Goal: Task Accomplishment & Management: Complete application form

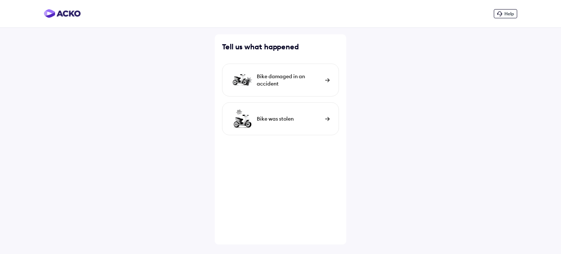
click at [327, 80] on img at bounding box center [327, 80] width 5 height 4
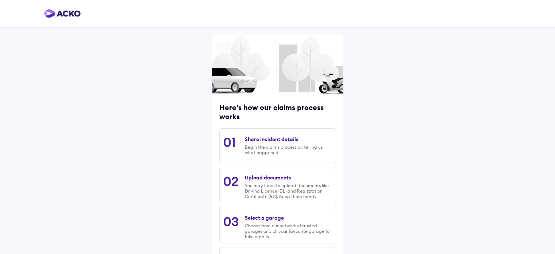
scroll to position [74, 0]
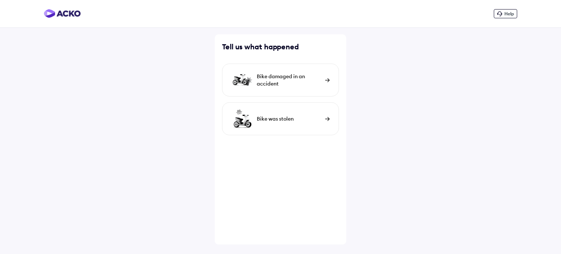
click at [327, 80] on img at bounding box center [327, 80] width 5 height 4
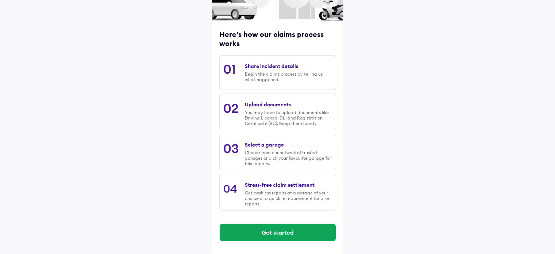
scroll to position [74, 0]
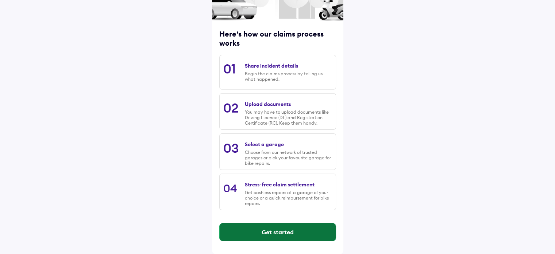
click at [277, 231] on button "Get started" at bounding box center [278, 232] width 116 height 18
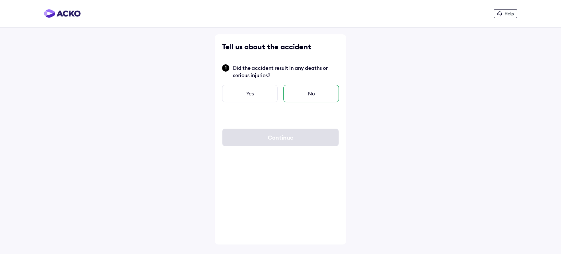
click at [308, 92] on div "No" at bounding box center [310, 94] width 55 height 18
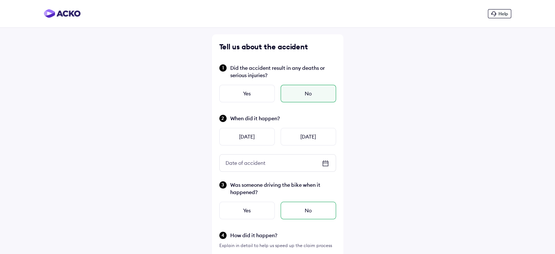
click at [305, 210] on div "No" at bounding box center [308, 210] width 55 height 18
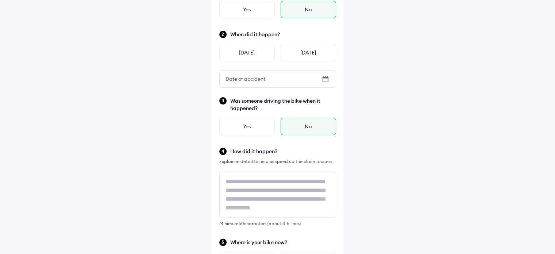
scroll to position [90, 0]
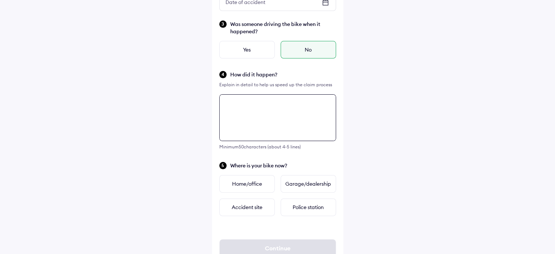
click at [235, 175] on div "Tell us about the accident Did the accident result in any deaths or serious inj…" at bounding box center [277, 76] width 131 height 405
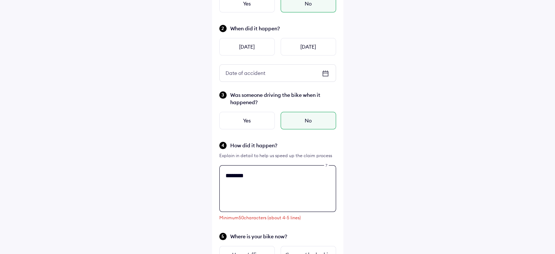
scroll to position [89, 0]
click at [254, 175] on textarea "**********" at bounding box center [277, 189] width 117 height 47
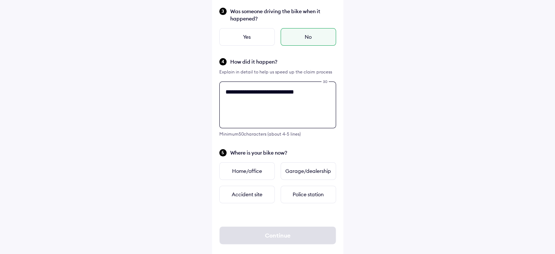
scroll to position [173, 0]
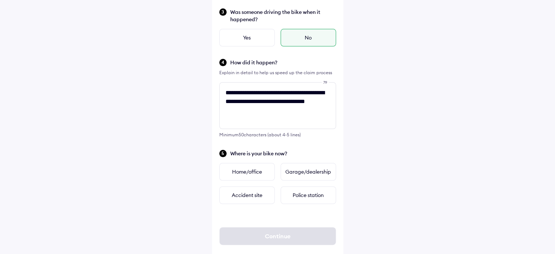
click at [519, 172] on div "**********" at bounding box center [277, 46] width 555 height 439
click at [278, 111] on textarea "**********" at bounding box center [277, 105] width 117 height 47
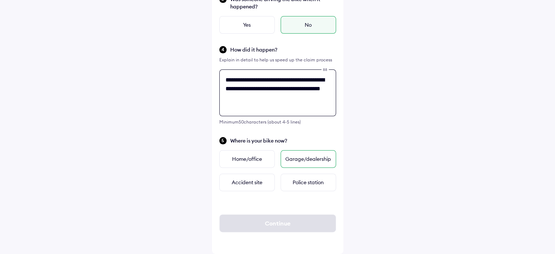
type textarea "**********"
click at [296, 159] on div "Garage/dealership" at bounding box center [308, 159] width 55 height 18
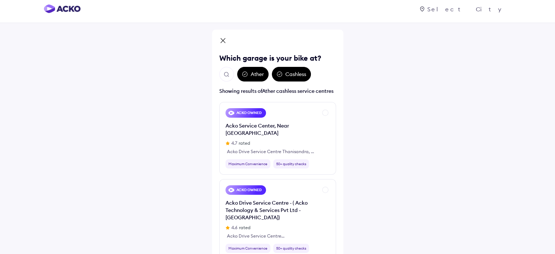
scroll to position [6, 0]
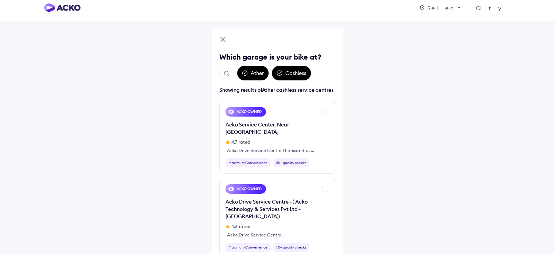
click at [253, 73] on div "Ather" at bounding box center [252, 73] width 31 height 15
click at [255, 72] on div "Ather" at bounding box center [252, 73] width 31 height 15
click at [254, 72] on div "Ather" at bounding box center [252, 73] width 31 height 15
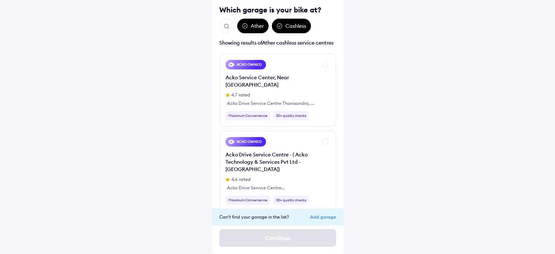
scroll to position [58, 0]
click at [248, 65] on div "ACKO OWNED" at bounding box center [246, 64] width 41 height 9
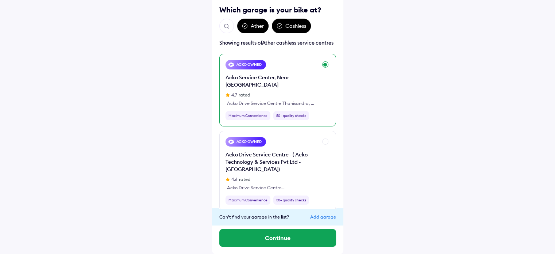
click at [326, 65] on div "ACKO OWNED Acko Service Center, Near Hebbal 4.7 rated Acko Drive Service Centre…" at bounding box center [277, 90] width 117 height 73
click at [248, 137] on div "ACKO OWNED" at bounding box center [246, 141] width 41 height 9
click at [263, 100] on div "Acko Drive Service Centre Thanisandra, # 837/100//2 & 836/100/[GEOGRAPHIC_DATA]" at bounding box center [271, 103] width 89 height 7
click at [280, 100] on div "Acko Drive Service Centre Thanisandra, # 837/100//2 & 836/100/[GEOGRAPHIC_DATA]" at bounding box center [271, 103] width 89 height 7
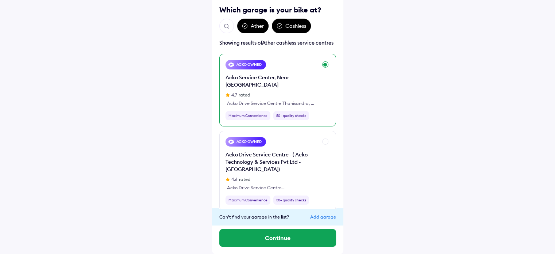
click at [251, 111] on div "Maximum Convenience" at bounding box center [248, 115] width 45 height 9
click at [324, 216] on div "Add garage" at bounding box center [323, 216] width 26 height 5
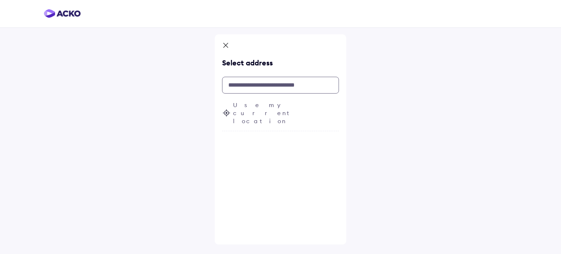
click at [243, 87] on input "text" at bounding box center [280, 85] width 117 height 17
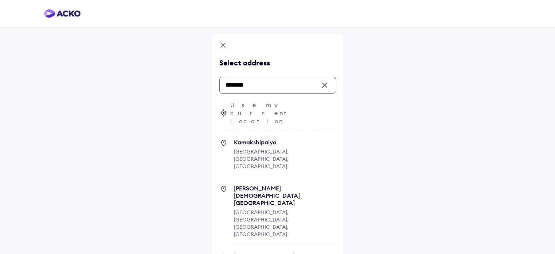
click at [264, 138] on span "Kamakshipalya" at bounding box center [285, 141] width 102 height 7
type input "********"
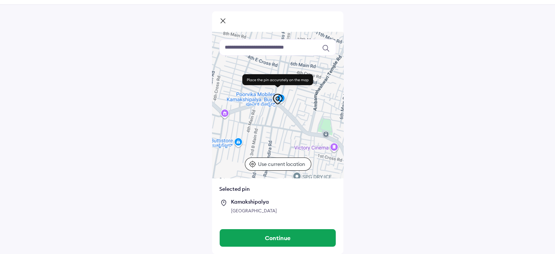
scroll to position [30, 0]
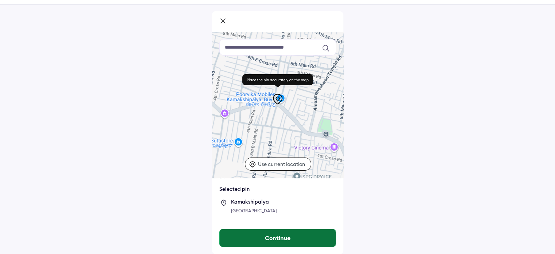
click at [273, 237] on button "Continue" at bounding box center [278, 238] width 116 height 18
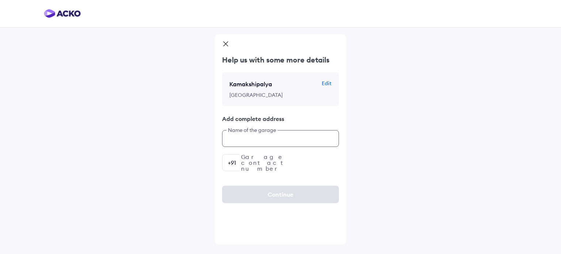
click at [273, 146] on input "text" at bounding box center [280, 138] width 117 height 17
click at [326, 84] on p "Edit" at bounding box center [327, 83] width 10 height 7
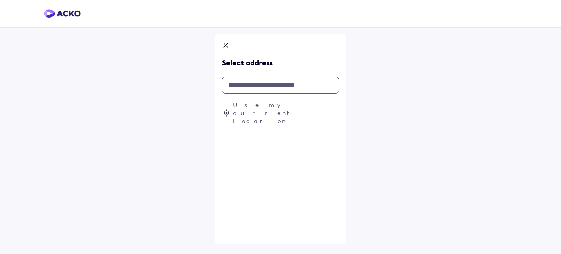
click at [274, 85] on input "text" at bounding box center [280, 85] width 117 height 17
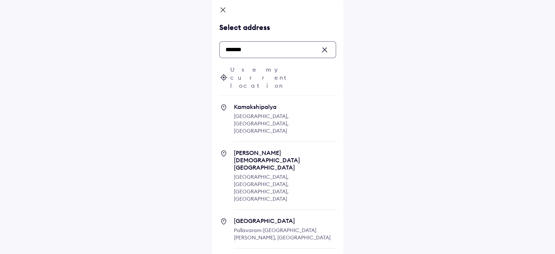
scroll to position [34, 0]
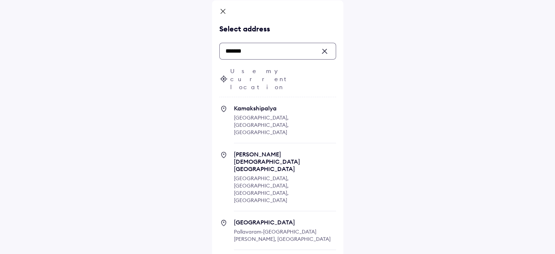
click at [255, 104] on span "Kamakshipalya" at bounding box center [285, 107] width 102 height 7
type input "*******"
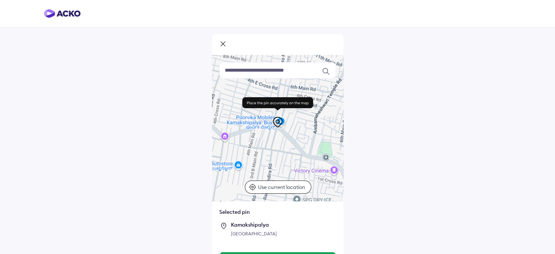
scroll to position [30, 0]
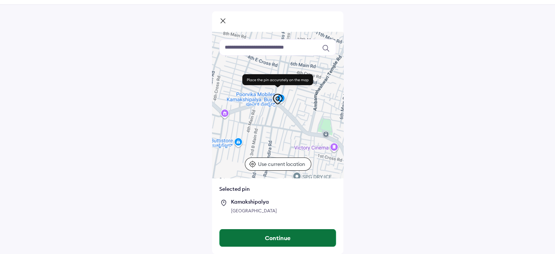
click at [272, 238] on button "Continue" at bounding box center [278, 238] width 116 height 18
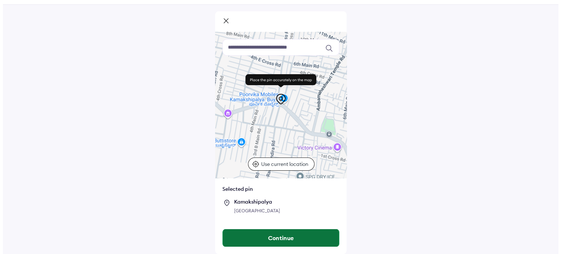
scroll to position [0, 0]
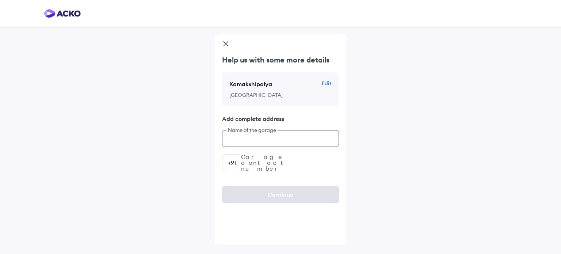
click at [262, 144] on input "text" at bounding box center [280, 138] width 117 height 17
type input "**********"
click at [283, 168] on input "number" at bounding box center [280, 162] width 117 height 17
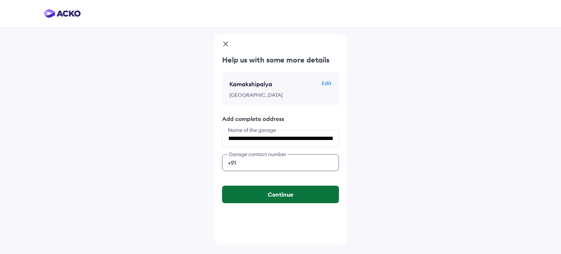
type input "**********"
click at [277, 200] on button "Continue" at bounding box center [280, 194] width 117 height 18
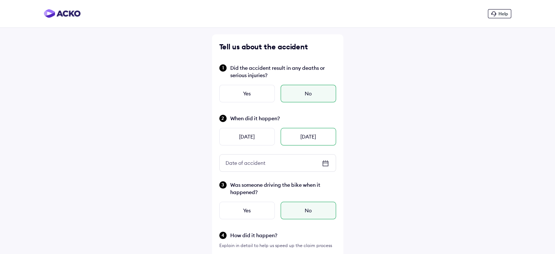
click at [307, 138] on div "[DATE]" at bounding box center [308, 137] width 55 height 18
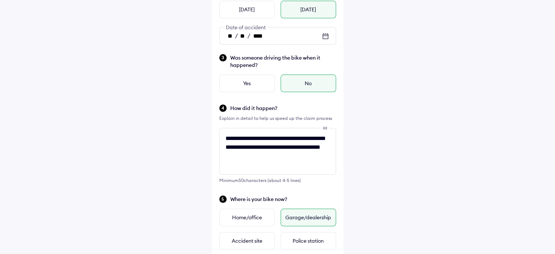
scroll to position [136, 0]
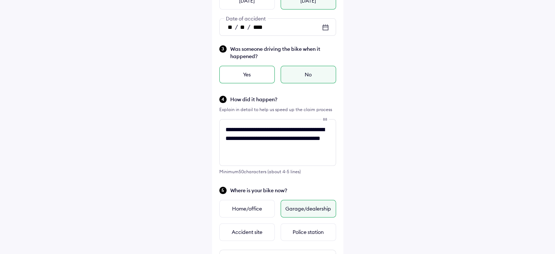
click at [245, 74] on div "Yes" at bounding box center [246, 75] width 55 height 18
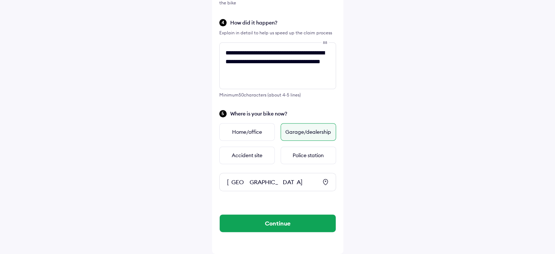
scroll to position [262, 0]
click at [300, 126] on div "Garage/dealership" at bounding box center [308, 132] width 55 height 18
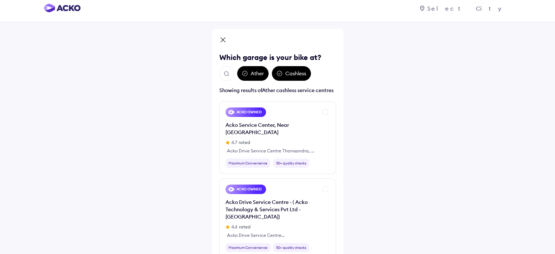
scroll to position [0, 0]
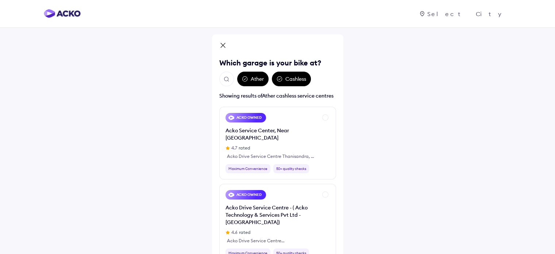
click at [223, 46] on icon at bounding box center [222, 46] width 7 height 9
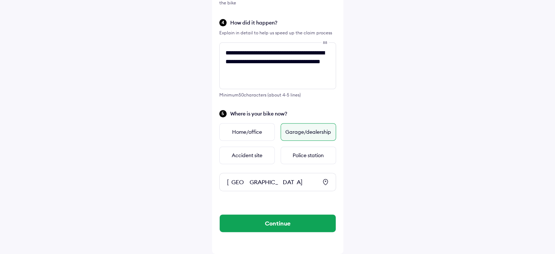
scroll to position [262, 0]
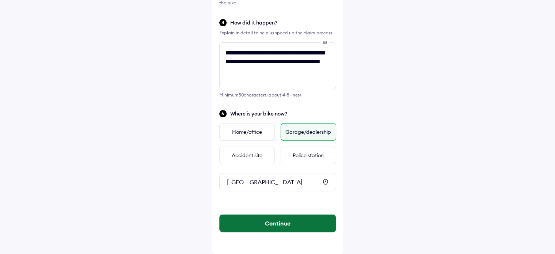
click at [278, 222] on button "Continue" at bounding box center [278, 223] width 116 height 18
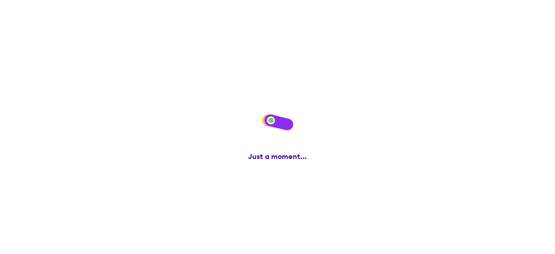
scroll to position [0, 0]
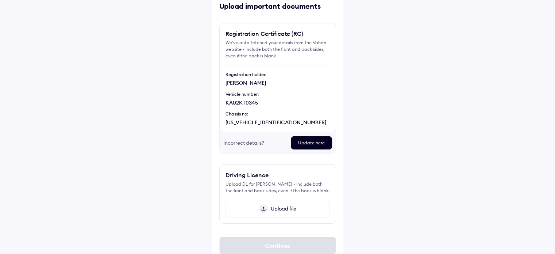
scroll to position [66, 0]
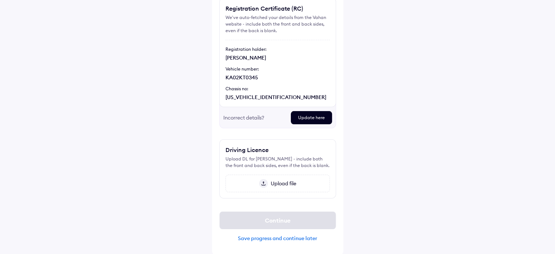
click at [277, 182] on span "Upload file" at bounding box center [282, 183] width 28 height 7
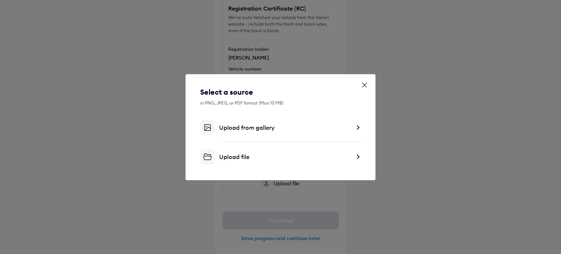
click at [237, 155] on div "Upload file" at bounding box center [284, 156] width 131 height 7
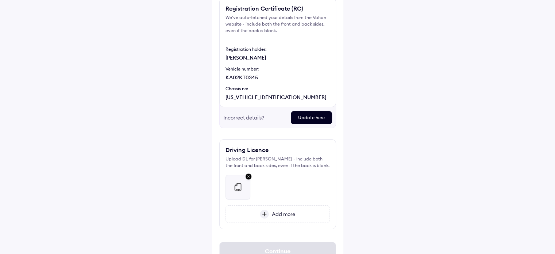
click at [282, 212] on span "Add more" at bounding box center [282, 214] width 26 height 7
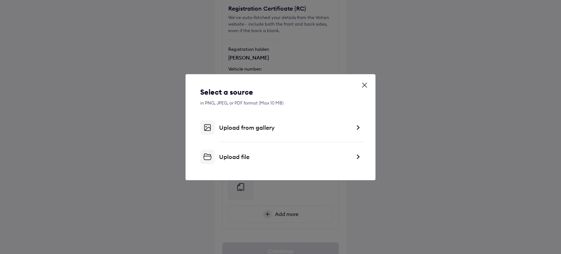
click at [239, 156] on div "Upload file" at bounding box center [284, 156] width 131 height 7
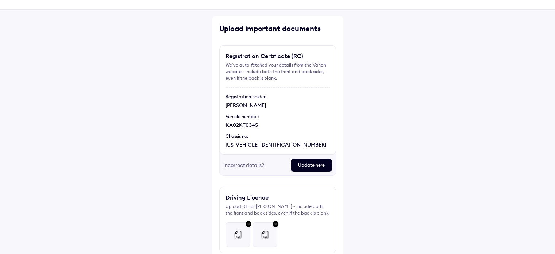
scroll to position [73, 0]
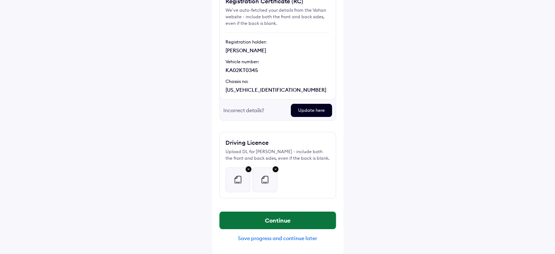
click at [276, 220] on button "Continue" at bounding box center [278, 220] width 116 height 18
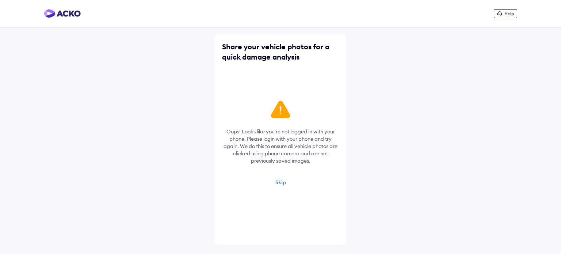
click at [279, 181] on div "Skip" at bounding box center [280, 182] width 11 height 7
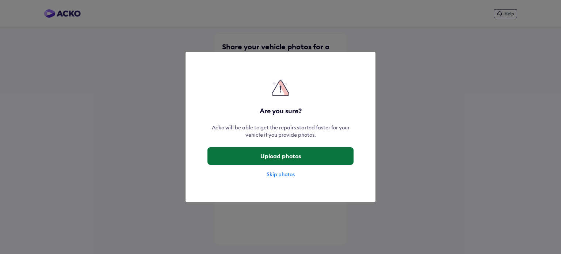
click at [281, 154] on button "Upload photos" at bounding box center [280, 156] width 146 height 18
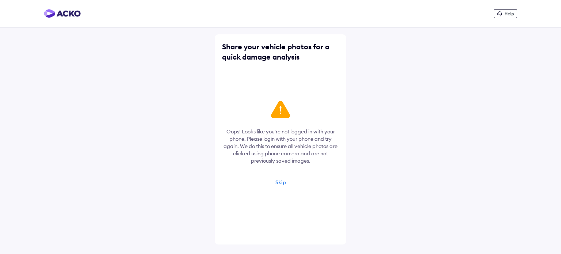
click at [250, 57] on div "Share your vehicle photos for a quick damage analysis" at bounding box center [280, 52] width 117 height 20
click at [281, 111] on icon at bounding box center [280, 109] width 19 height 17
click at [280, 183] on div "Skip" at bounding box center [280, 182] width 11 height 7
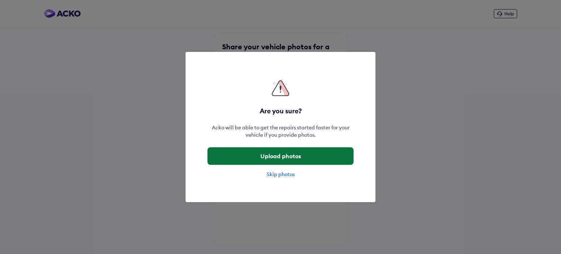
click at [269, 156] on button "Upload photos" at bounding box center [280, 156] width 146 height 18
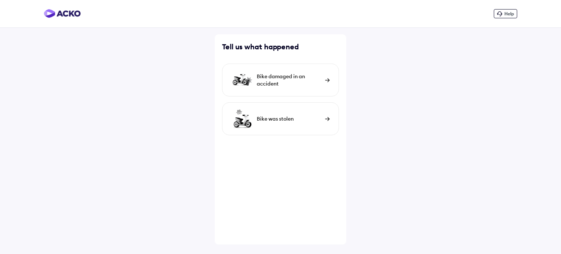
click at [327, 78] on img at bounding box center [327, 80] width 5 height 4
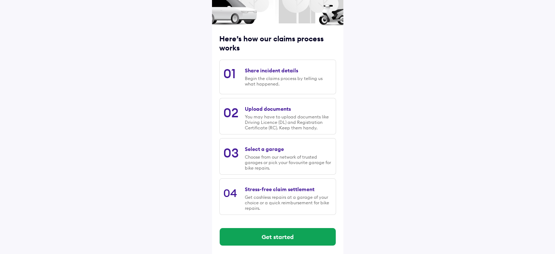
scroll to position [74, 0]
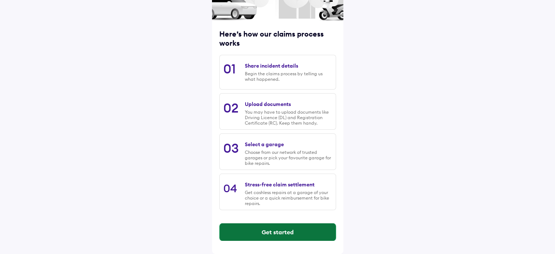
click at [276, 230] on button "Get started" at bounding box center [278, 232] width 116 height 18
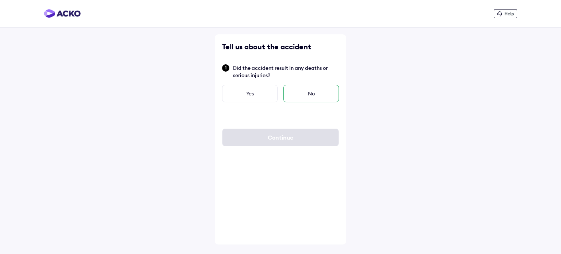
click at [308, 91] on div "No" at bounding box center [310, 94] width 55 height 18
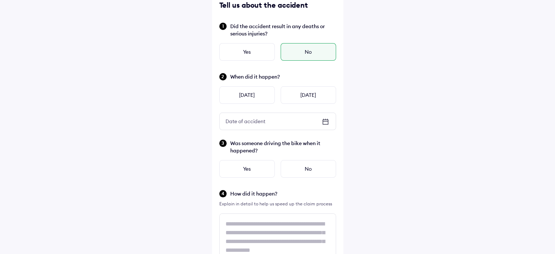
scroll to position [51, 0]
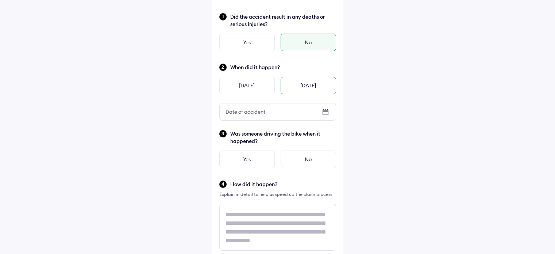
click at [311, 85] on div "[DATE]" at bounding box center [308, 86] width 55 height 18
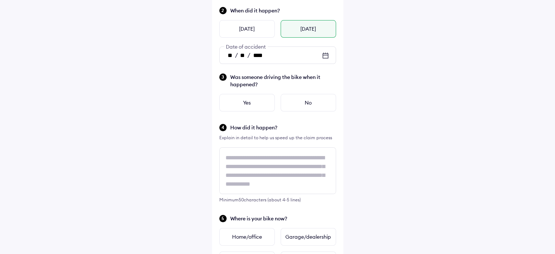
scroll to position [107, 0]
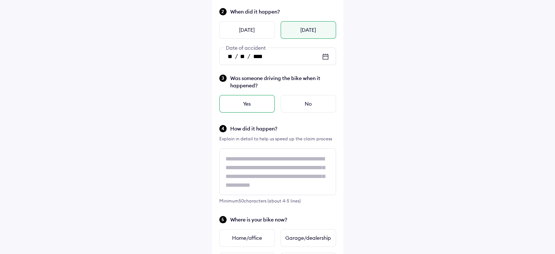
click at [248, 100] on div "Yes" at bounding box center [246, 104] width 55 height 18
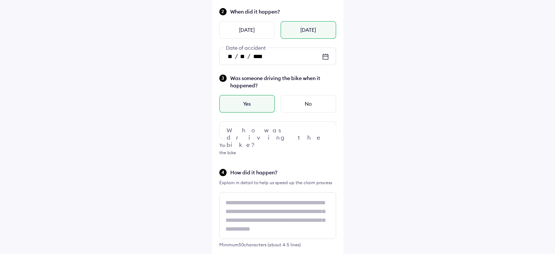
click at [324, 129] on img at bounding box center [325, 130] width 9 height 9
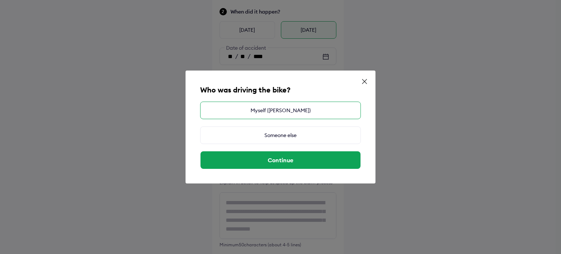
click at [300, 109] on div "Myself (PREMAVATHI M V)" at bounding box center [280, 110] width 161 height 18
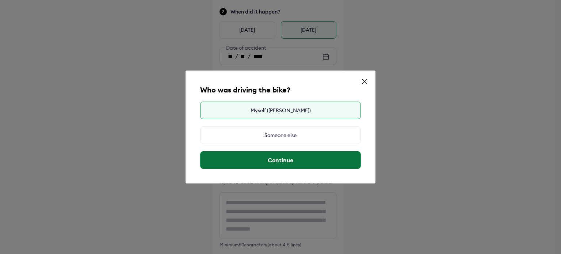
click at [282, 159] on button "Continue" at bounding box center [280, 160] width 160 height 18
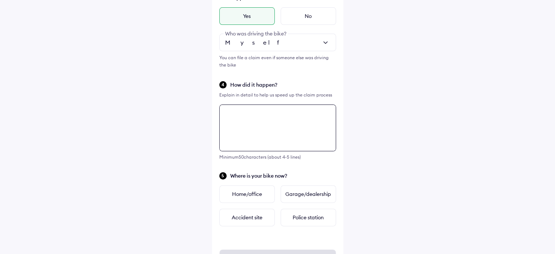
scroll to position [229, 0]
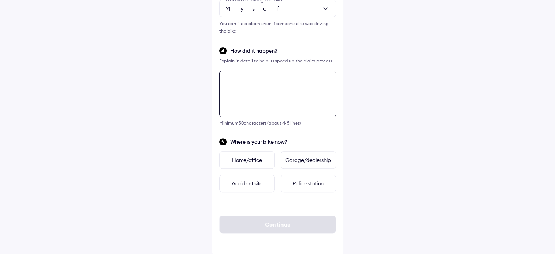
click at [240, 114] on textarea at bounding box center [277, 93] width 117 height 47
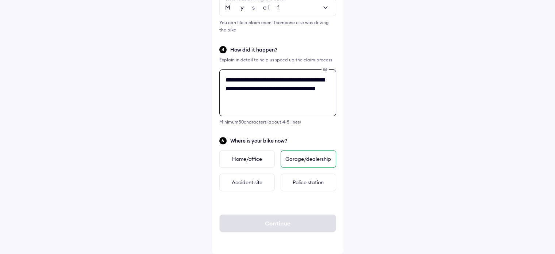
type textarea "**********"
click at [296, 159] on div "Garage/dealership" at bounding box center [308, 159] width 55 height 18
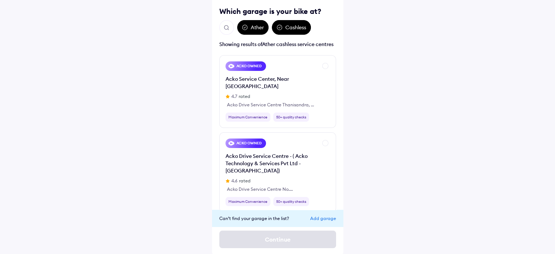
scroll to position [60, 0]
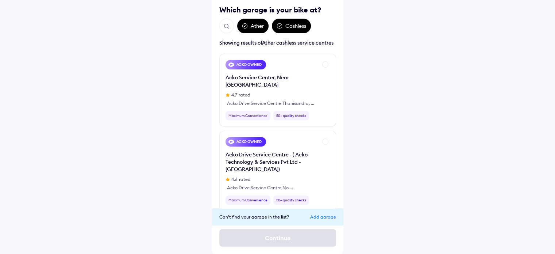
click at [318, 216] on div "Add garage" at bounding box center [323, 216] width 26 height 5
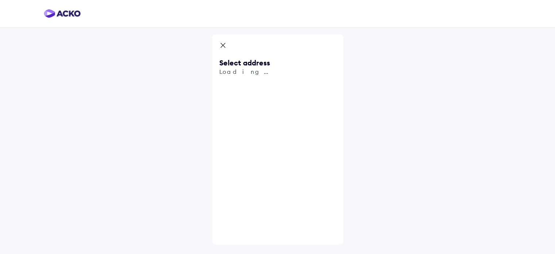
scroll to position [0, 0]
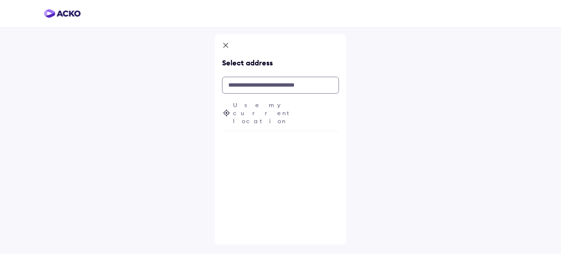
click at [241, 86] on input "text" at bounding box center [280, 85] width 117 height 17
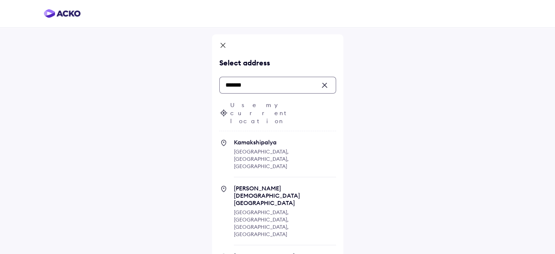
click at [259, 138] on span "Kamakshipalya" at bounding box center [285, 141] width 102 height 7
type input "*******"
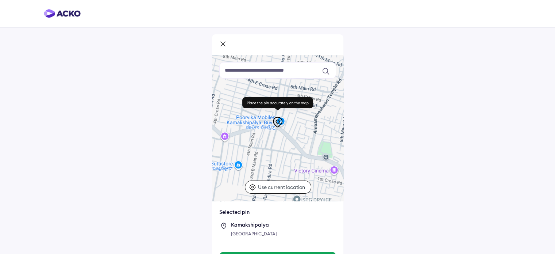
scroll to position [30, 0]
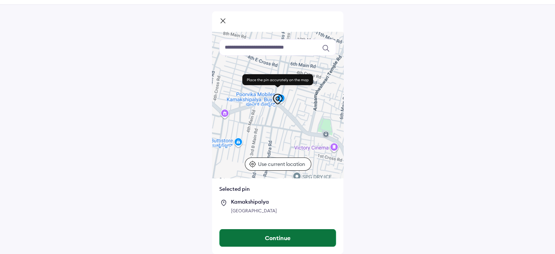
click at [280, 238] on button "Continue" at bounding box center [278, 238] width 116 height 18
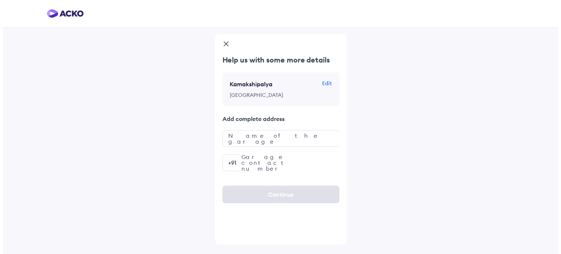
scroll to position [0, 0]
click at [275, 146] on input "text" at bounding box center [280, 138] width 117 height 17
type input "**********"
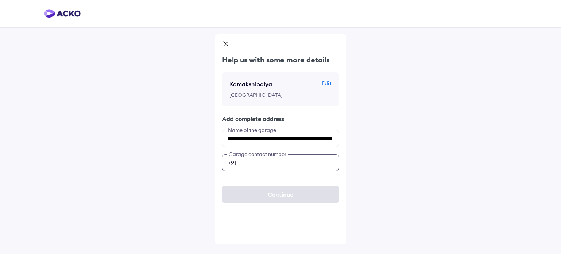
scroll to position [0, 0]
click at [288, 166] on input "number" at bounding box center [280, 162] width 117 height 17
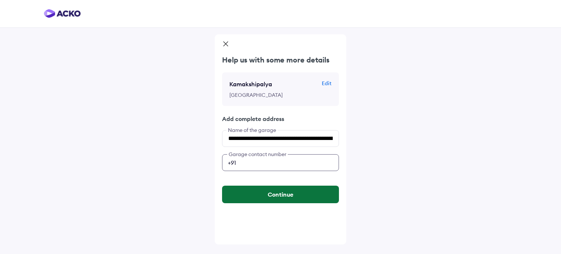
type input "**********"
click at [277, 200] on button "Continue" at bounding box center [280, 194] width 117 height 18
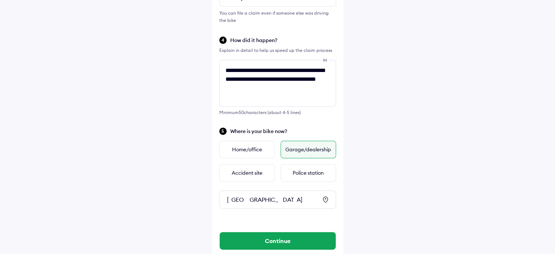
scroll to position [262, 0]
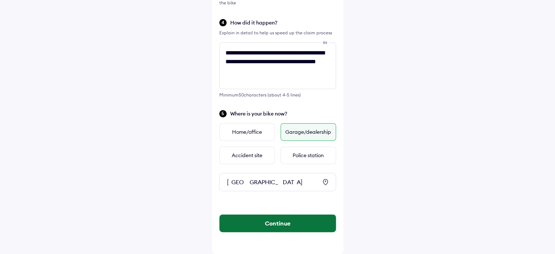
click at [274, 223] on button "Continue" at bounding box center [278, 223] width 116 height 18
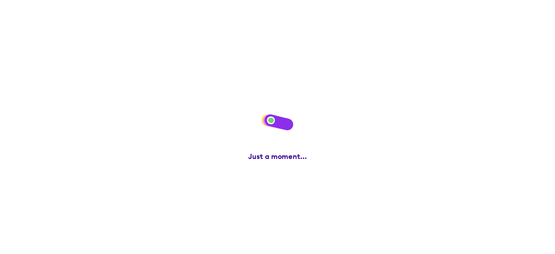
scroll to position [0, 0]
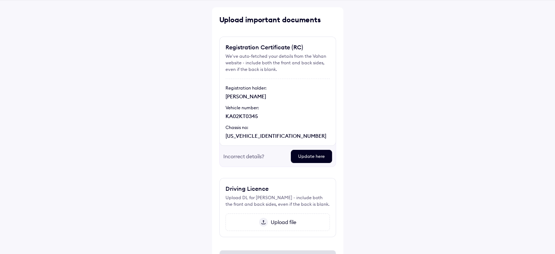
scroll to position [29, 0]
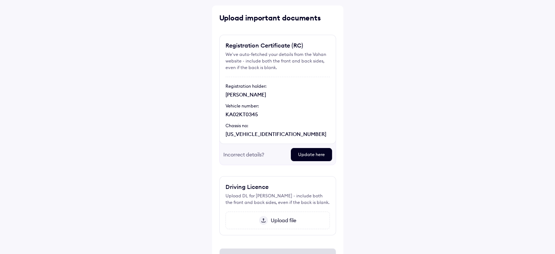
click at [311, 153] on div "Update here" at bounding box center [311, 154] width 41 height 13
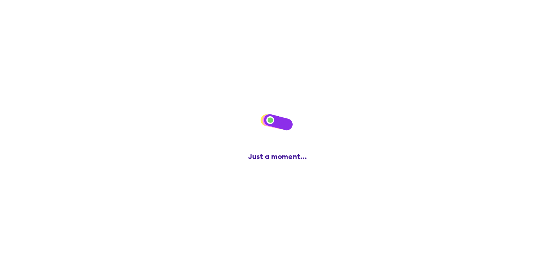
scroll to position [0, 0]
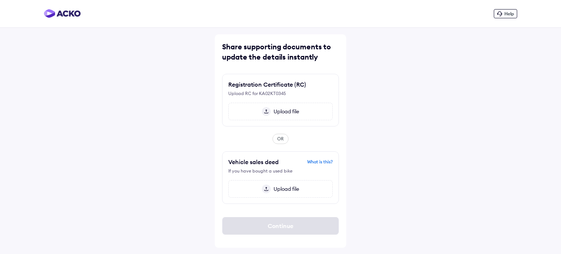
click at [279, 111] on span "Upload file" at bounding box center [284, 111] width 28 height 7
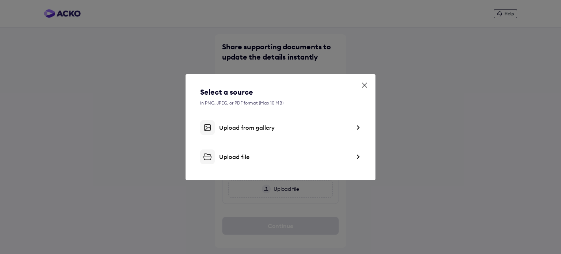
click at [227, 154] on div "Upload file" at bounding box center [284, 156] width 131 height 7
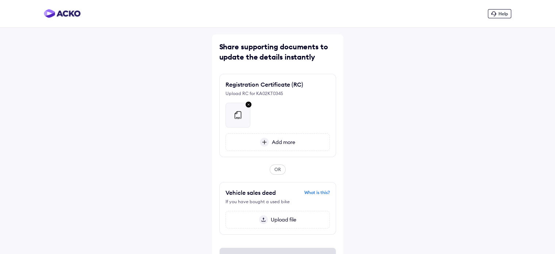
click at [289, 141] on span "Add more" at bounding box center [282, 142] width 26 height 7
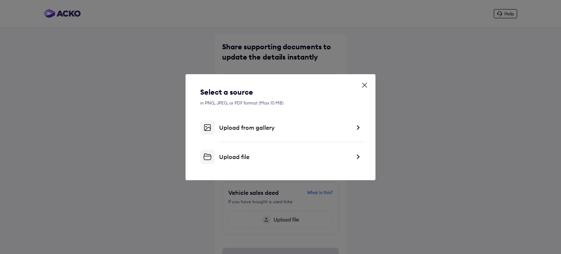
click at [238, 154] on div "Upload file" at bounding box center [284, 156] width 131 height 7
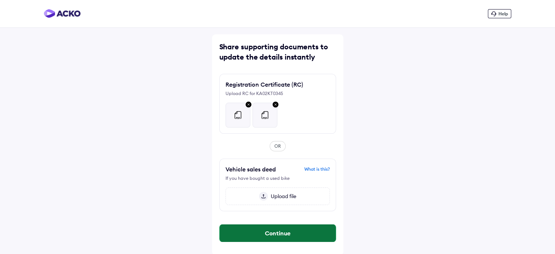
click at [276, 232] on button "Continue" at bounding box center [278, 233] width 116 height 18
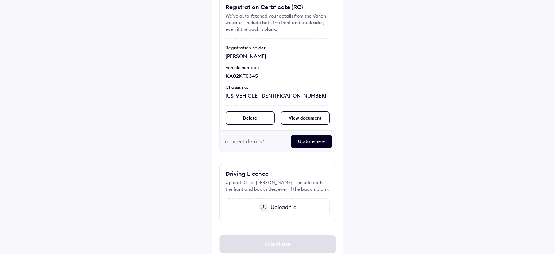
scroll to position [91, 0]
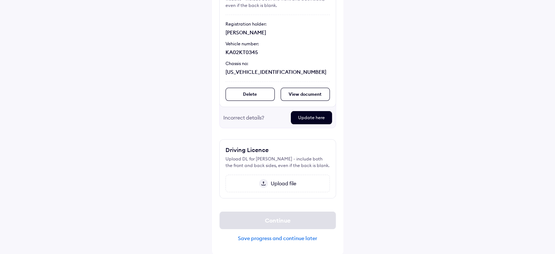
click at [275, 183] on span "Upload file" at bounding box center [282, 183] width 28 height 7
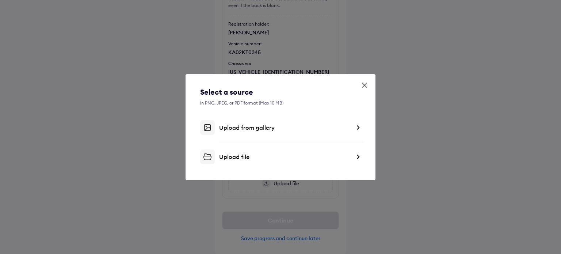
click at [231, 155] on div "Upload file" at bounding box center [284, 156] width 131 height 7
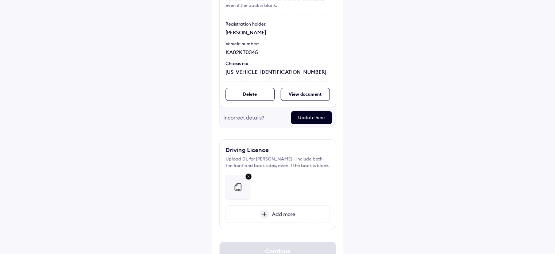
click at [283, 212] on span "Add more" at bounding box center [282, 214] width 26 height 7
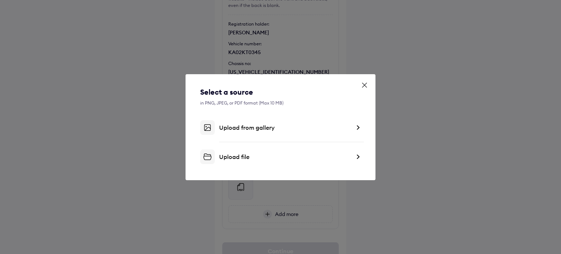
click at [230, 157] on div "Upload file" at bounding box center [284, 156] width 131 height 7
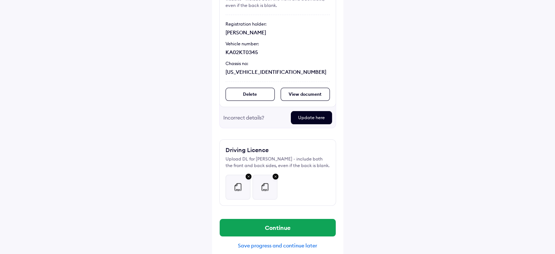
scroll to position [98, 0]
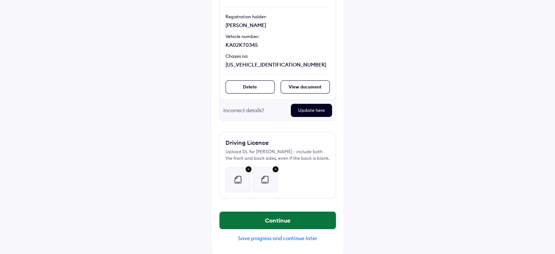
click at [273, 218] on button "Continue" at bounding box center [278, 220] width 116 height 18
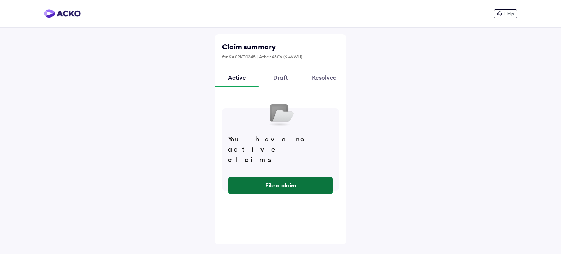
click at [281, 176] on button "File a claim" at bounding box center [280, 185] width 104 height 18
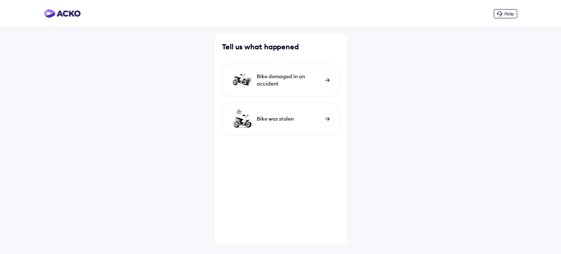
click at [283, 77] on div "Bike damaged in an accident" at bounding box center [289, 80] width 65 height 15
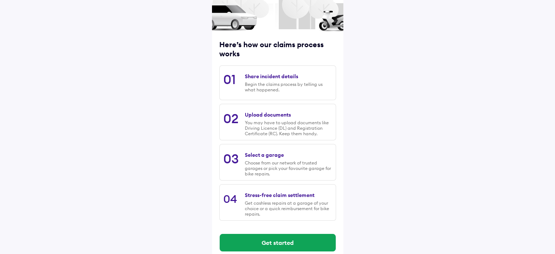
scroll to position [74, 0]
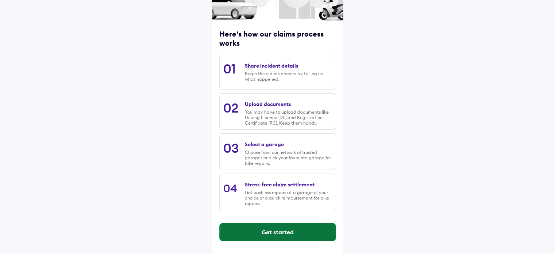
click at [271, 230] on button "Get started" at bounding box center [278, 232] width 116 height 18
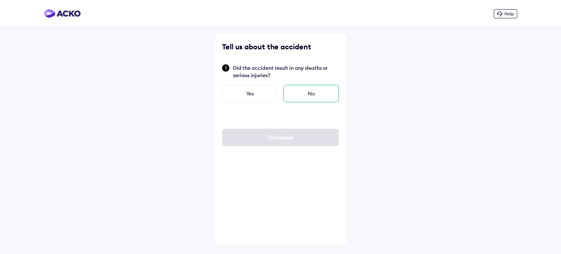
click at [310, 92] on div "No" at bounding box center [310, 94] width 55 height 18
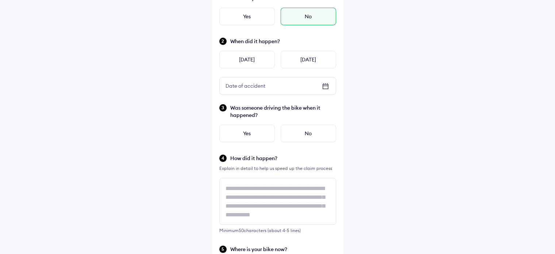
scroll to position [77, 0]
click at [304, 59] on div "[DATE]" at bounding box center [308, 59] width 55 height 18
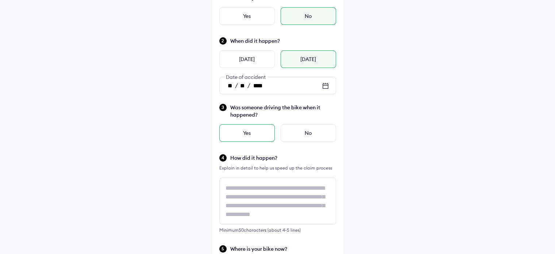
click at [250, 134] on div "Yes" at bounding box center [246, 133] width 55 height 18
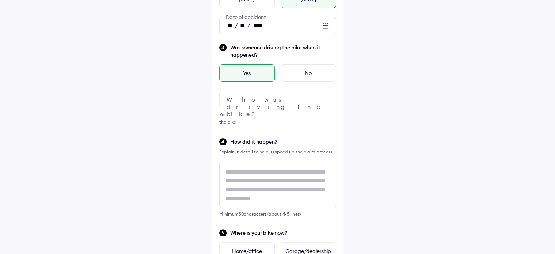
scroll to position [151, 0]
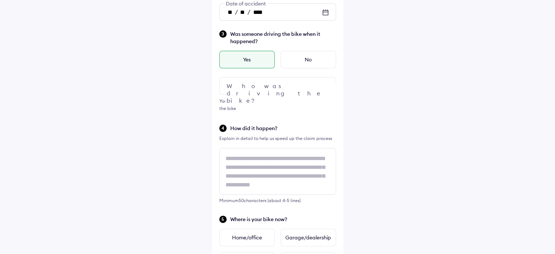
click at [324, 84] on img at bounding box center [325, 85] width 9 height 9
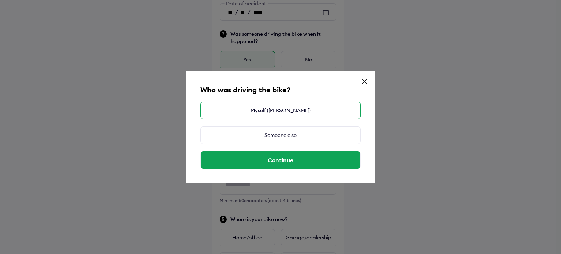
click at [289, 112] on div "Myself ([PERSON_NAME])" at bounding box center [280, 110] width 161 height 18
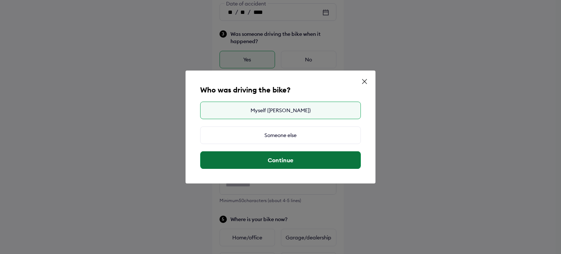
click at [284, 159] on button "Continue" at bounding box center [280, 160] width 160 height 18
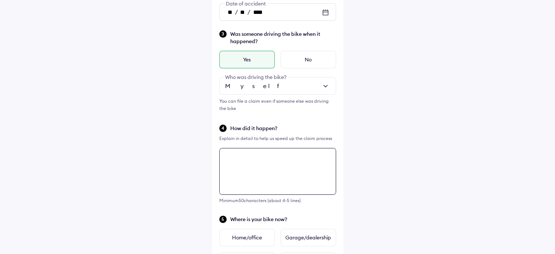
click at [238, 158] on div "Tell us about the accident Did the accident result in any deaths or serious inj…" at bounding box center [277, 108] width 131 height 448
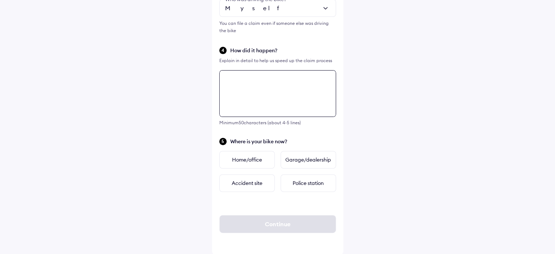
scroll to position [229, 0]
click at [246, 82] on textarea "**********" at bounding box center [277, 92] width 117 height 47
click at [225, 79] on textarea "**********" at bounding box center [277, 92] width 117 height 47
click at [329, 78] on textarea "**********" at bounding box center [277, 92] width 117 height 47
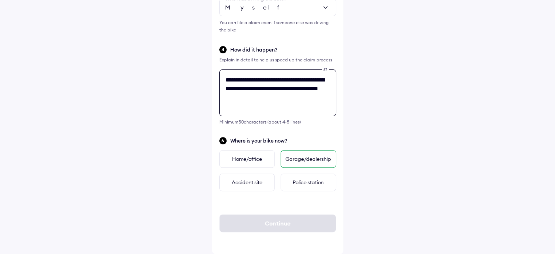
type textarea "**********"
click at [299, 157] on div "Garage/dealership" at bounding box center [308, 159] width 55 height 18
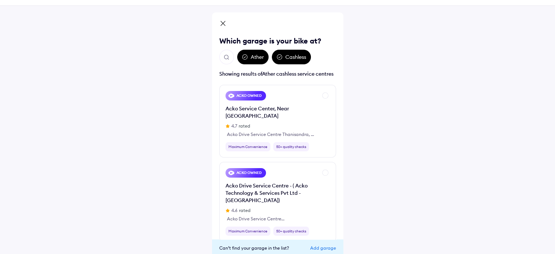
scroll to position [60, 0]
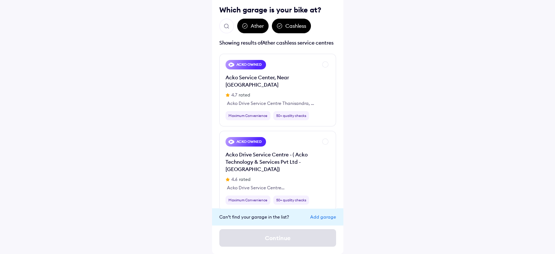
click at [318, 216] on div "Add garage" at bounding box center [323, 216] width 26 height 5
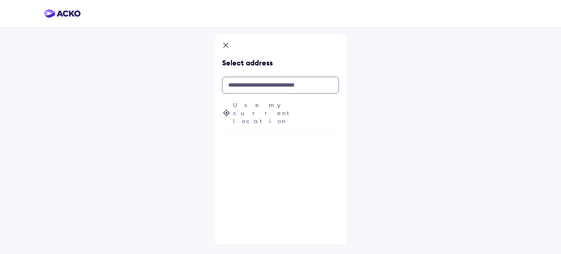
click at [254, 86] on input "text" at bounding box center [280, 85] width 117 height 17
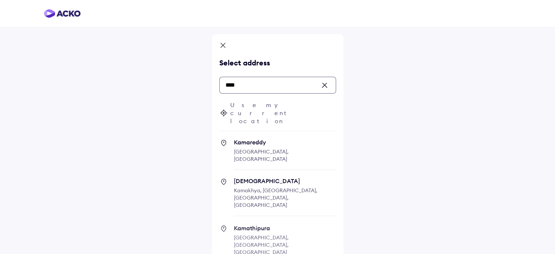
type input "****"
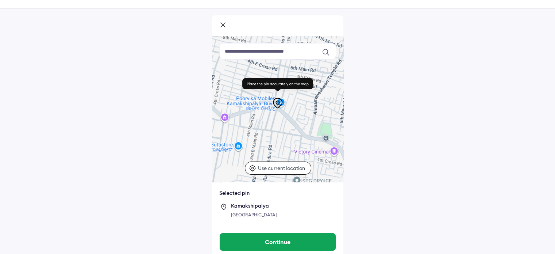
scroll to position [30, 0]
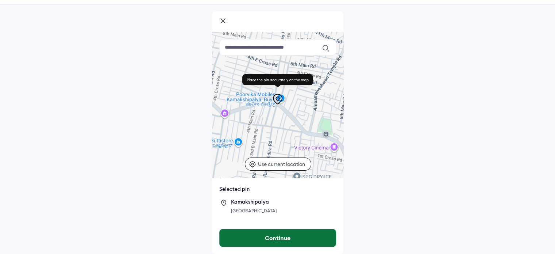
click at [275, 237] on button "Continue" at bounding box center [278, 238] width 116 height 18
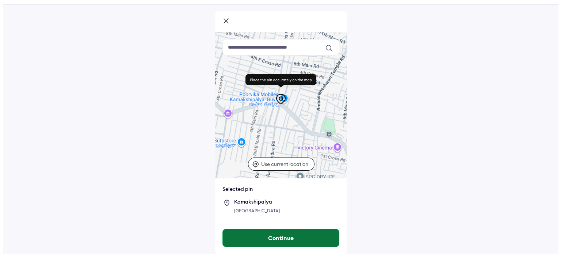
scroll to position [0, 0]
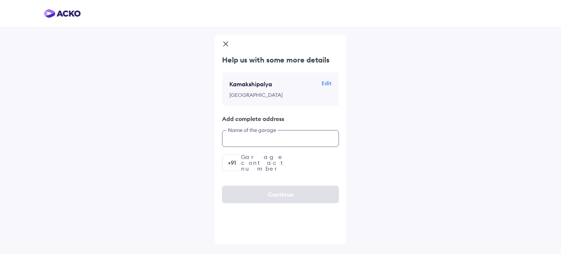
click at [253, 145] on input "text" at bounding box center [280, 138] width 117 height 17
type input "**********"
click at [282, 168] on input "number" at bounding box center [280, 162] width 117 height 17
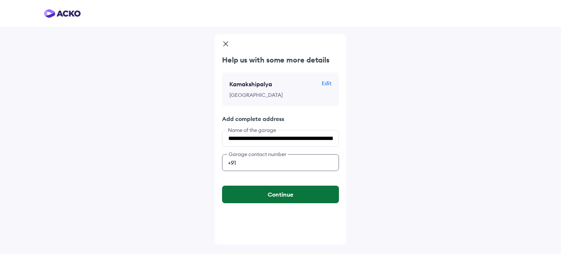
type input "**********"
click at [277, 201] on button "Continue" at bounding box center [280, 194] width 117 height 18
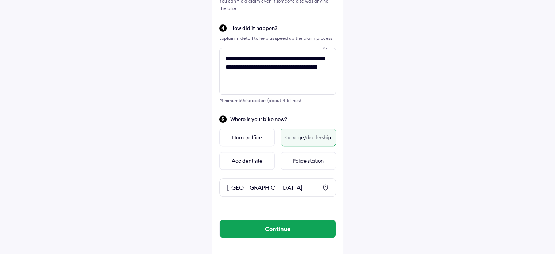
scroll to position [255, 0]
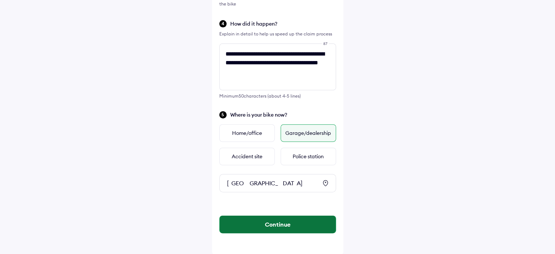
click at [285, 227] on button "Continue" at bounding box center [278, 224] width 116 height 18
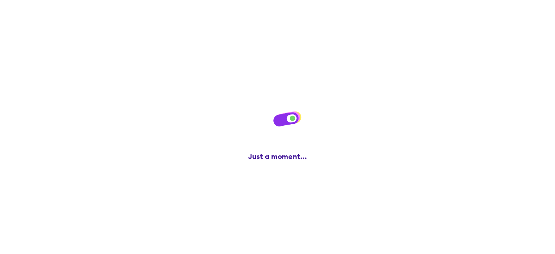
scroll to position [0, 0]
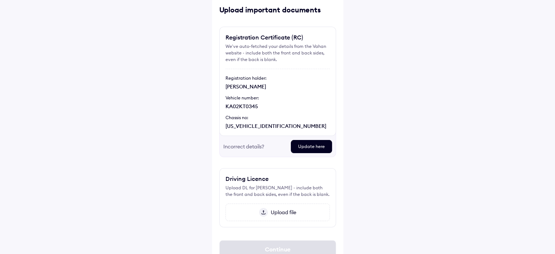
scroll to position [40, 0]
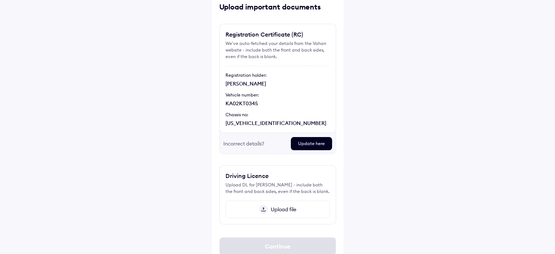
click at [309, 142] on div "Update here" at bounding box center [311, 143] width 41 height 13
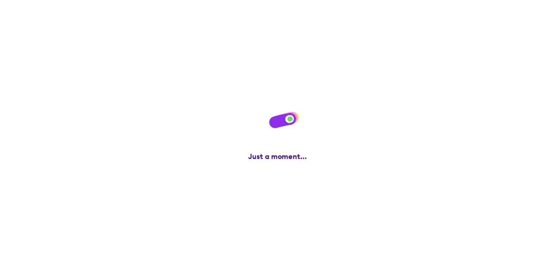
scroll to position [0, 0]
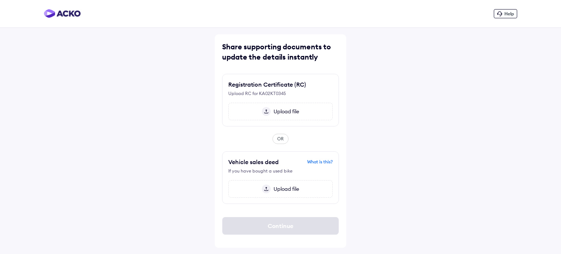
click at [279, 111] on span "Upload file" at bounding box center [284, 111] width 28 height 7
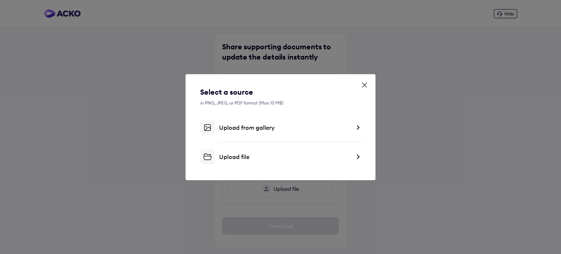
click at [234, 157] on div "Upload file" at bounding box center [284, 156] width 131 height 7
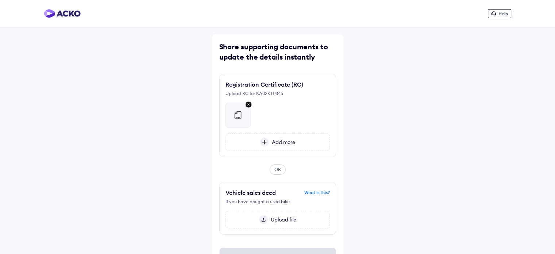
click at [287, 141] on span "Add more" at bounding box center [282, 142] width 26 height 7
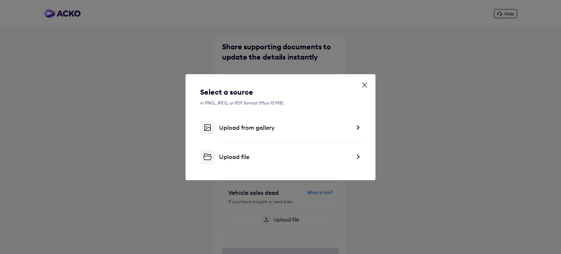
click at [228, 156] on div "Upload file" at bounding box center [284, 156] width 131 height 7
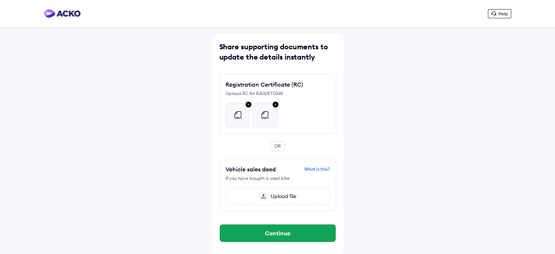
scroll to position [0, 0]
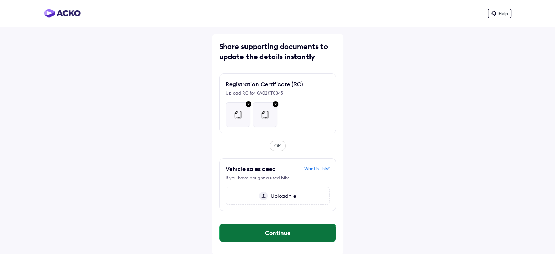
click at [270, 232] on button "Continue" at bounding box center [278, 233] width 116 height 18
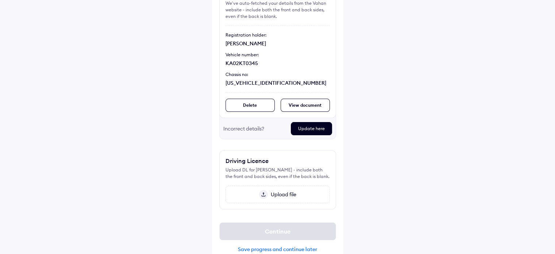
scroll to position [91, 0]
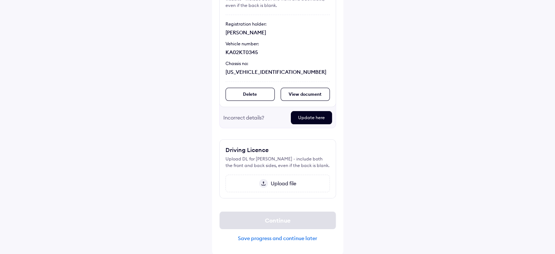
click at [301, 93] on div "View document" at bounding box center [305, 94] width 49 height 13
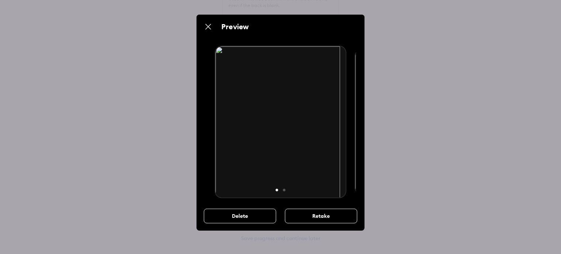
click at [208, 23] on img at bounding box center [208, 26] width 9 height 9
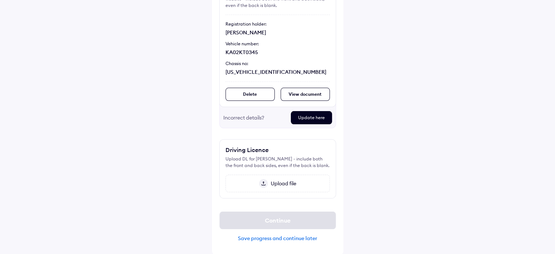
click at [307, 93] on div "View document" at bounding box center [305, 94] width 49 height 13
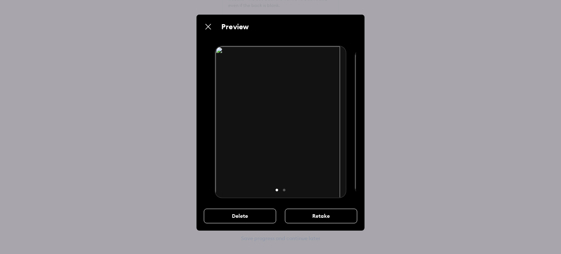
click at [207, 24] on img at bounding box center [208, 26] width 9 height 9
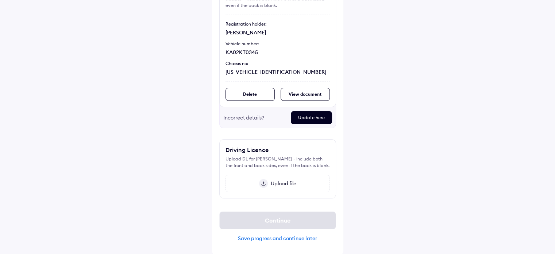
click at [280, 184] on span "Upload file" at bounding box center [282, 183] width 28 height 7
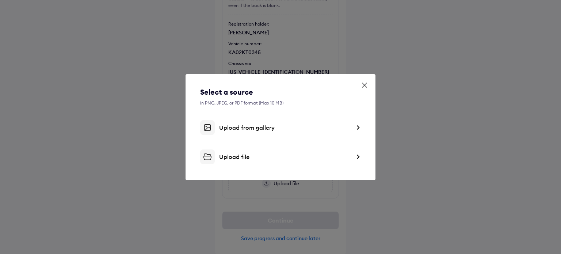
click at [222, 154] on div "Upload file" at bounding box center [284, 156] width 131 height 7
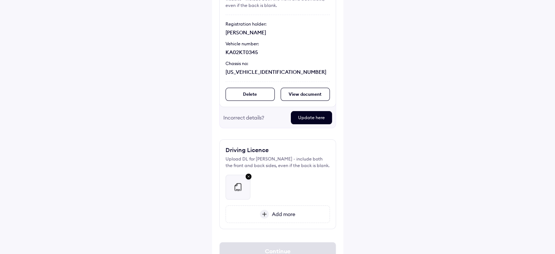
click at [282, 211] on span "Add more" at bounding box center [282, 214] width 26 height 7
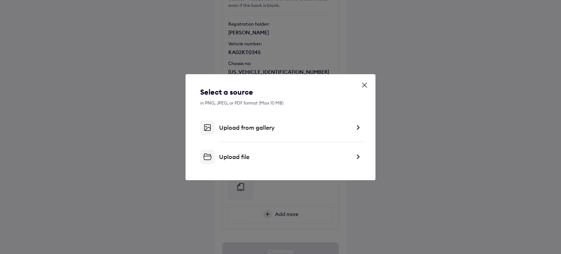
click at [232, 157] on div "Upload file" at bounding box center [284, 156] width 131 height 7
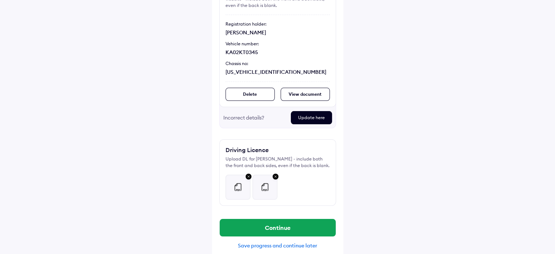
scroll to position [98, 0]
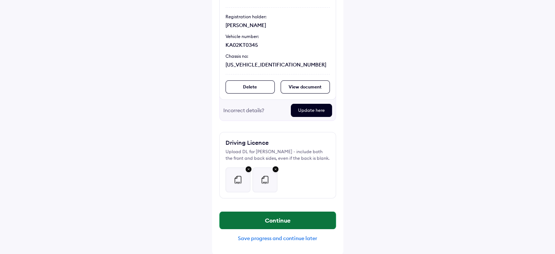
click at [274, 217] on button "Continue" at bounding box center [278, 220] width 116 height 18
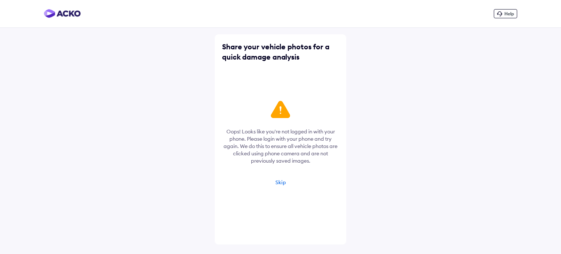
click at [278, 179] on div "Skip" at bounding box center [280, 182] width 11 height 7
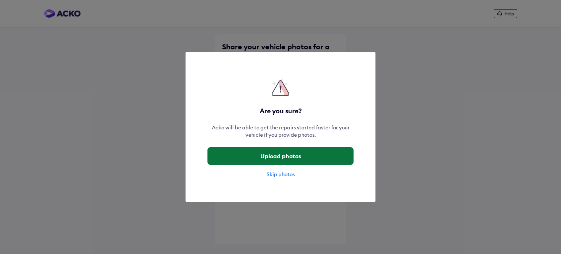
click at [270, 155] on button "Upload photos" at bounding box center [280, 156] width 146 height 18
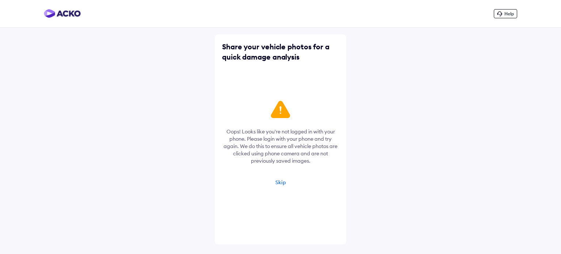
click at [281, 107] on icon at bounding box center [280, 109] width 19 height 17
click at [410, 105] on div "Help Share your vehicle photos for a quick damage analysis Oops! Looks like you…" at bounding box center [280, 127] width 561 height 254
click at [278, 111] on icon at bounding box center [280, 109] width 19 height 17
click at [259, 48] on div "Share your vehicle photos for a quick damage analysis" at bounding box center [280, 52] width 117 height 20
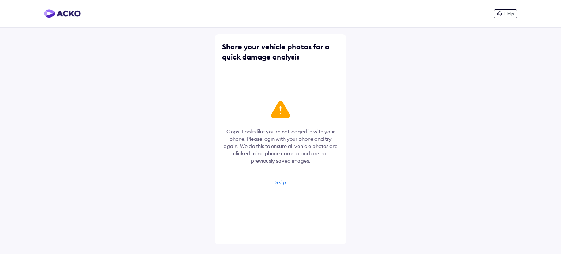
click at [510, 16] on span "Help" at bounding box center [508, 13] width 9 height 5
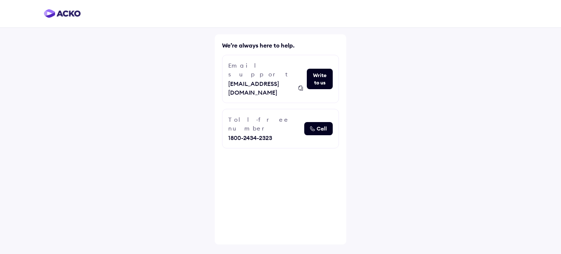
click at [313, 69] on button "Write to us" at bounding box center [320, 79] width 26 height 20
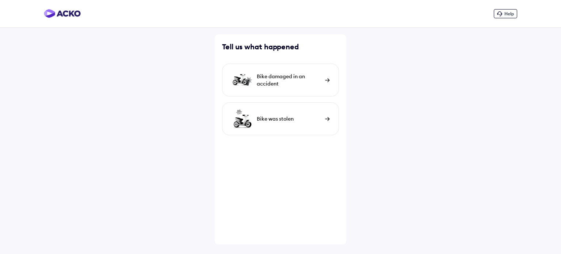
click at [274, 76] on div "Bike damaged in an accident" at bounding box center [289, 80] width 65 height 15
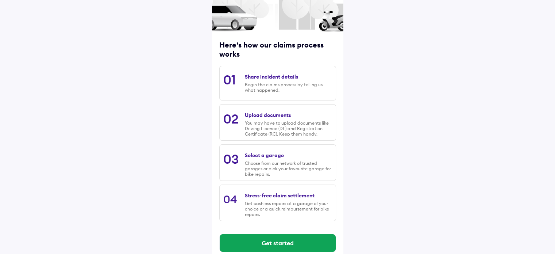
scroll to position [74, 0]
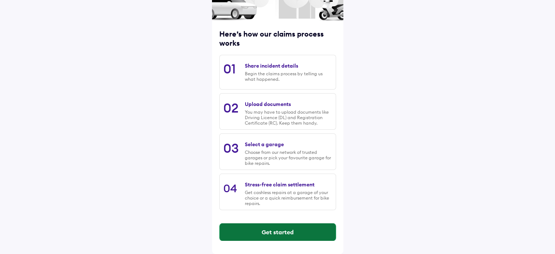
click at [269, 231] on button "Get started" at bounding box center [278, 232] width 116 height 18
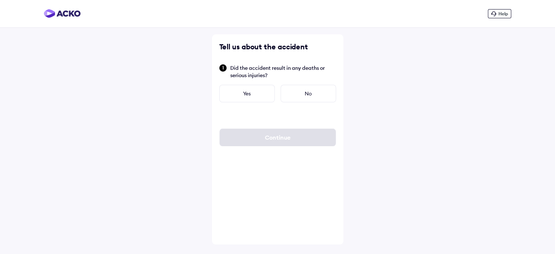
scroll to position [0, 0]
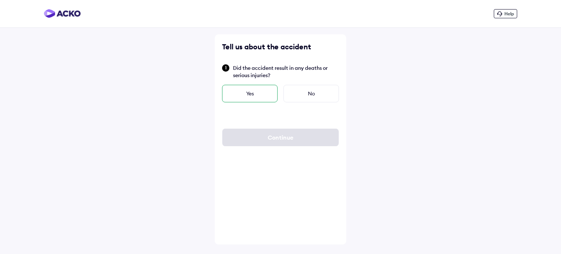
click at [252, 93] on div "Yes" at bounding box center [249, 94] width 55 height 18
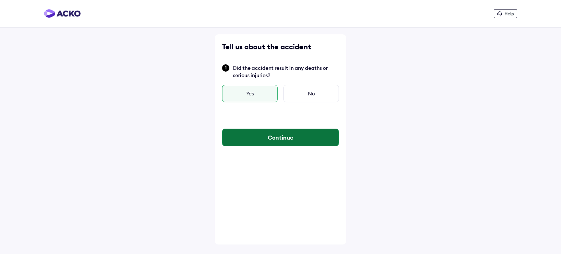
click at [280, 138] on button "Continue" at bounding box center [280, 137] width 116 height 18
